Goal: Information Seeking & Learning: Learn about a topic

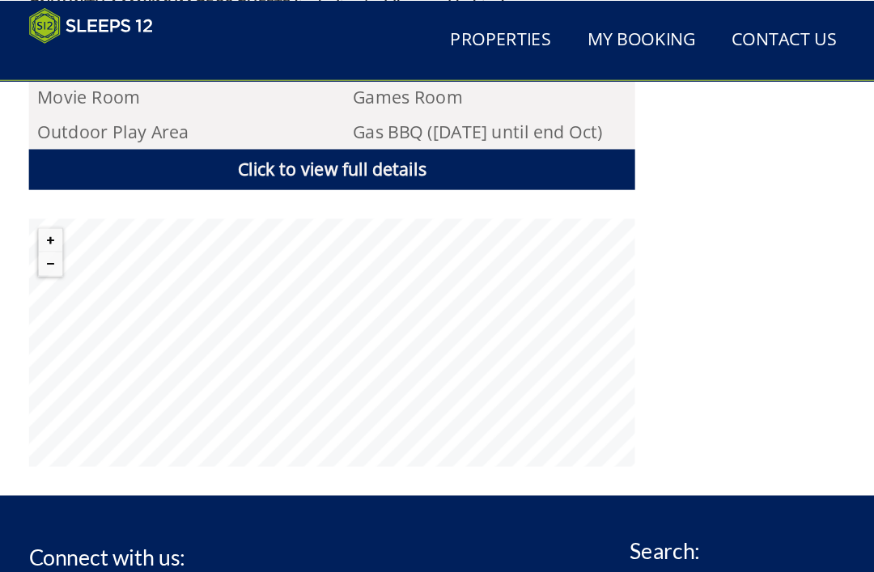
scroll to position [1103, 0]
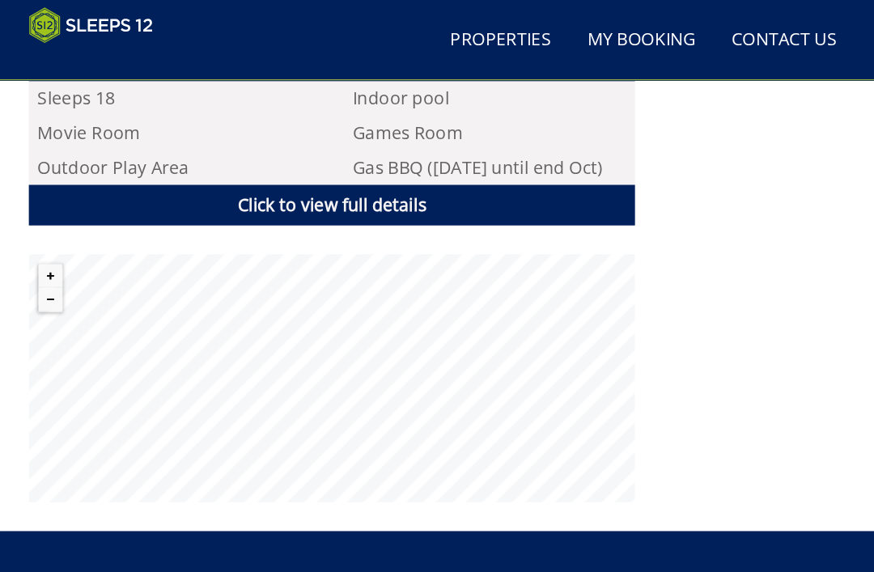
click at [289, 178] on link "Click to view full details" at bounding box center [298, 184] width 544 height 36
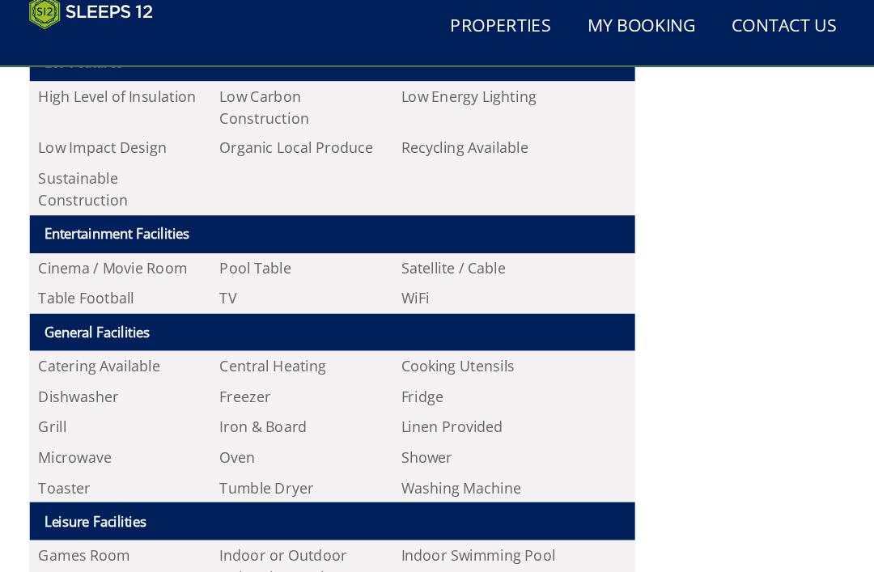
scroll to position [1557, 0]
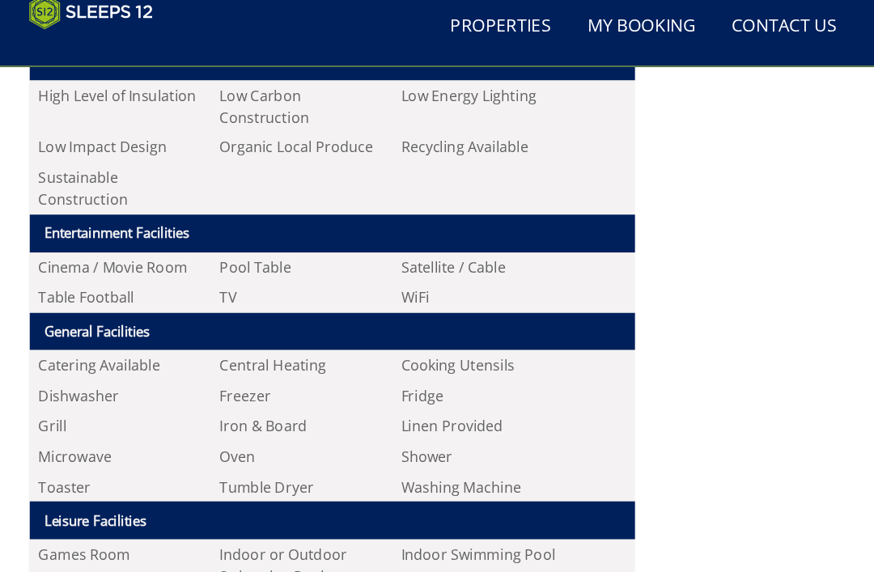
click at [125, 220] on th "Entertainment Facilities" at bounding box center [298, 222] width 543 height 34
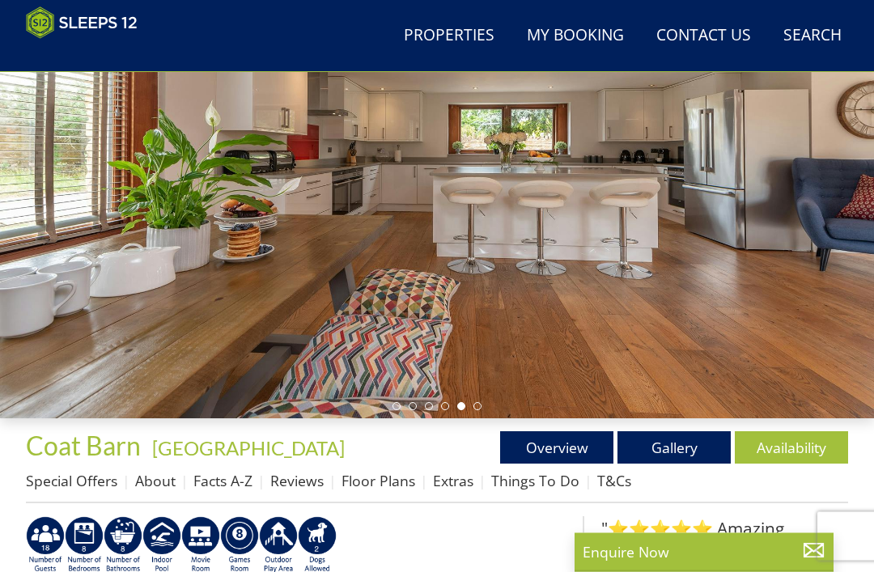
scroll to position [179, 0]
click at [663, 453] on link "Gallery" at bounding box center [674, 448] width 113 height 32
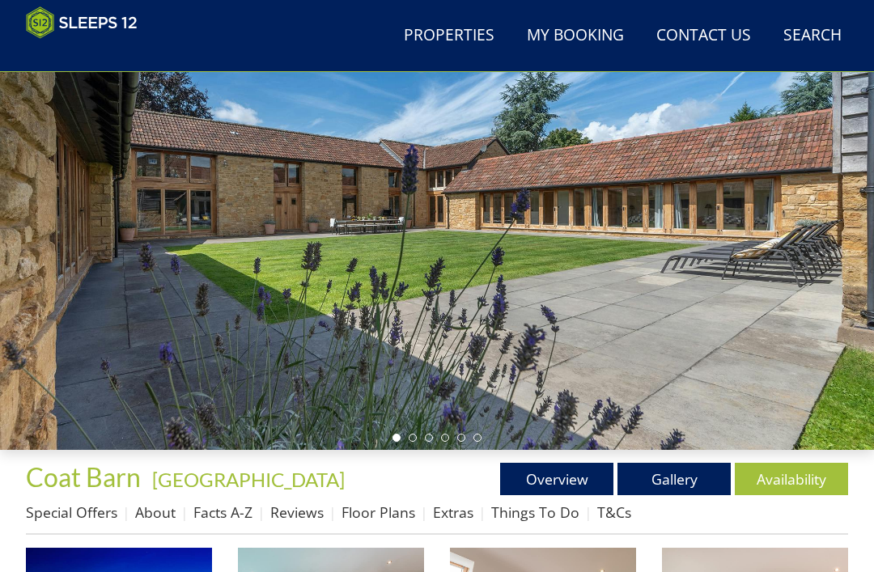
scroll to position [147, 0]
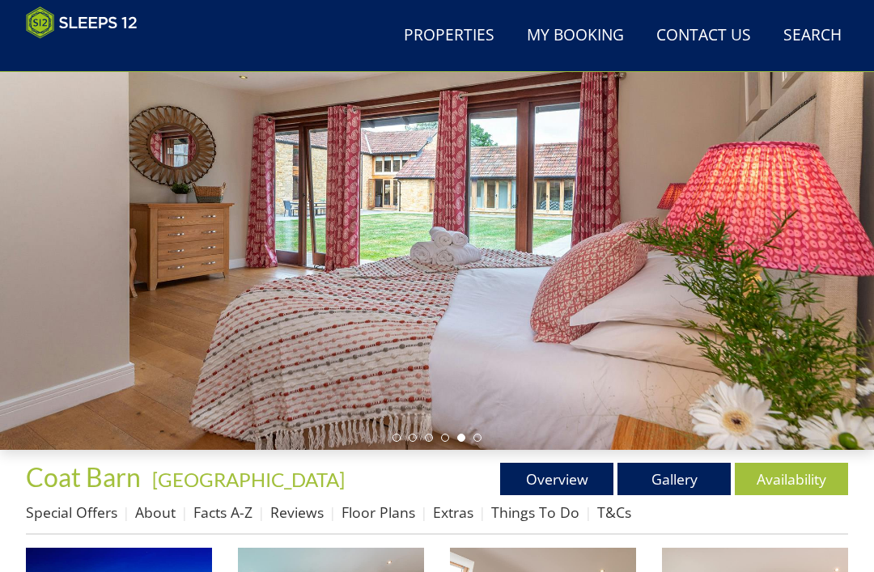
click at [550, 484] on link "Overview" at bounding box center [556, 479] width 113 height 32
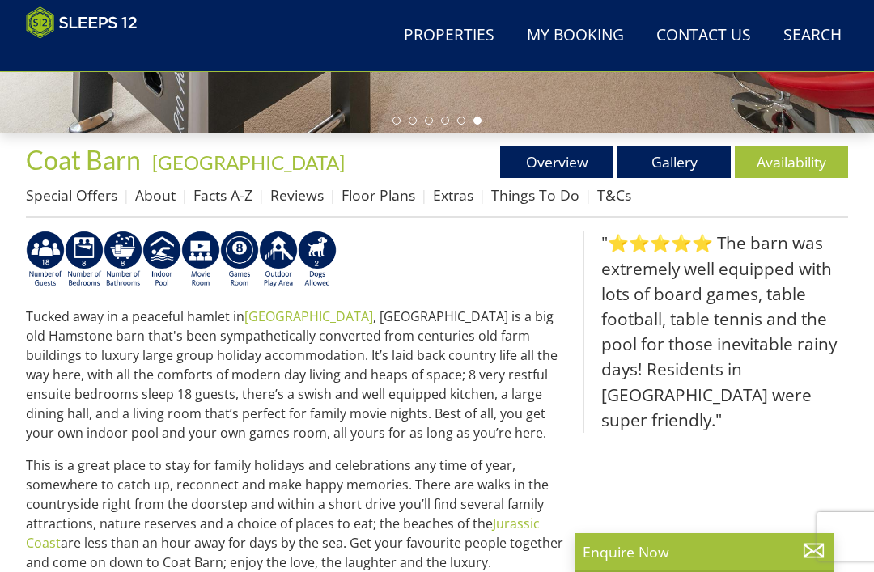
scroll to position [464, 0]
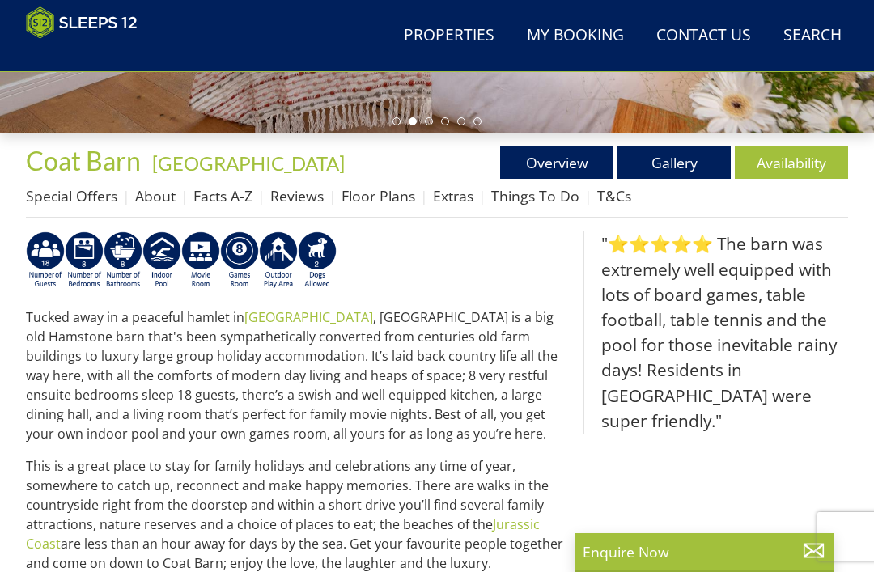
click at [359, 206] on link "Floor Plans" at bounding box center [379, 195] width 74 height 19
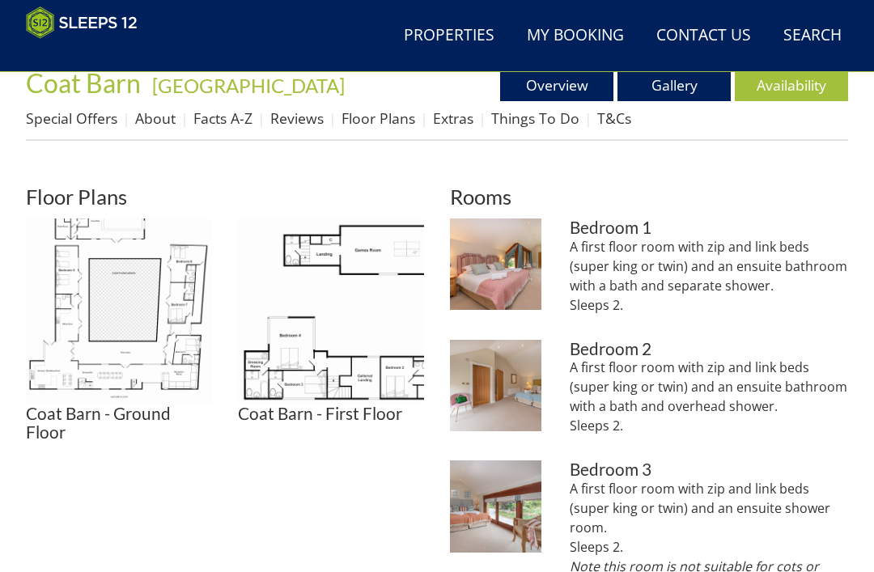
scroll to position [534, 0]
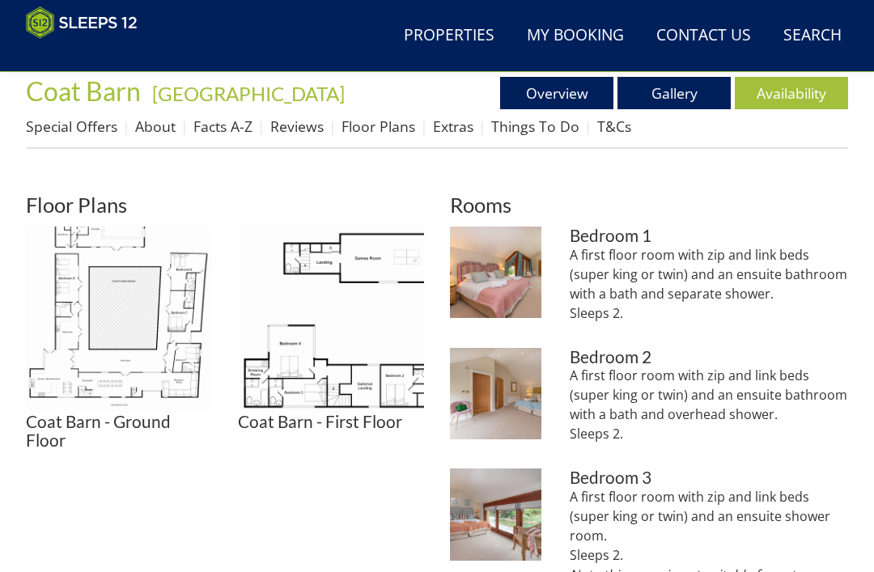
click at [130, 317] on img at bounding box center [119, 320] width 186 height 186
click at [134, 305] on img at bounding box center [119, 320] width 186 height 186
